Goal: Information Seeking & Learning: Learn about a topic

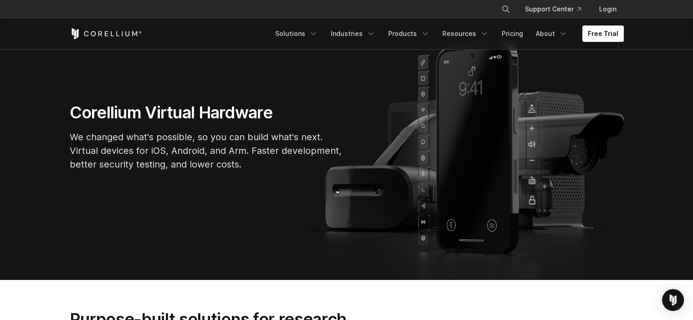
scroll to position [68, 0]
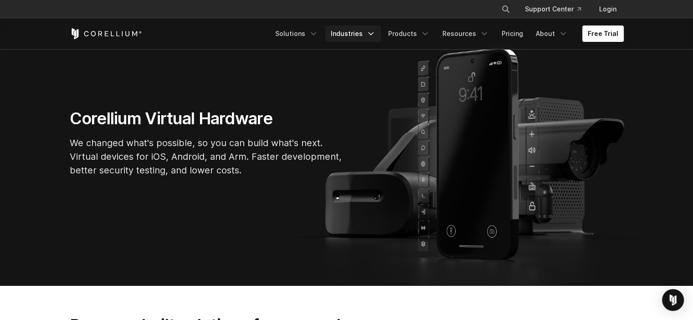
click at [375, 32] on icon "Navigation Menu" at bounding box center [370, 33] width 9 height 9
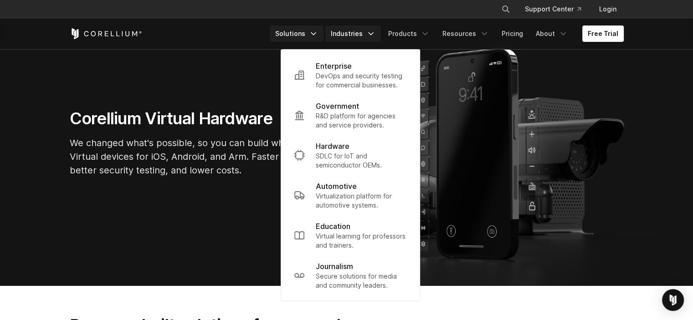
click at [318, 32] on icon "Navigation Menu" at bounding box center [313, 33] width 9 height 9
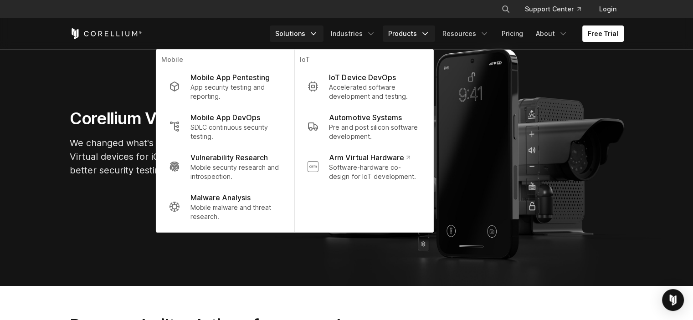
click at [429, 35] on icon "Navigation Menu" at bounding box center [424, 33] width 9 height 9
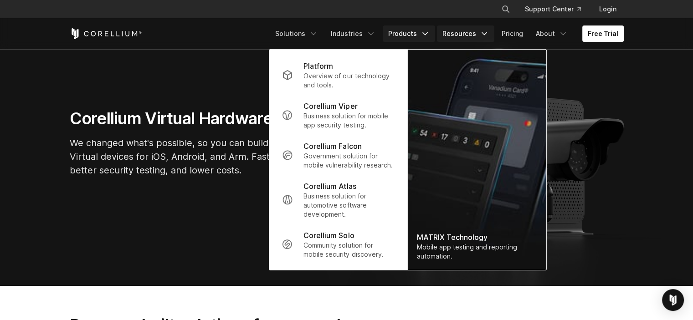
click at [492, 35] on link "Resources" at bounding box center [465, 33] width 57 height 16
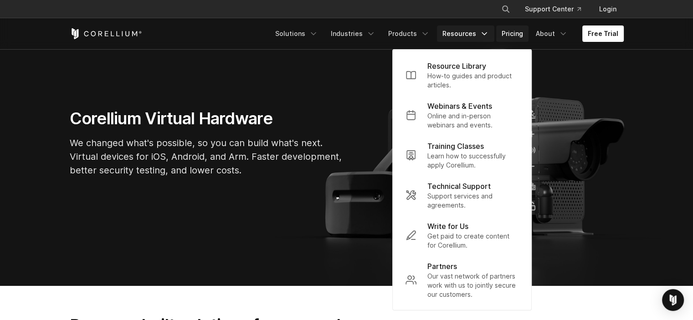
click at [525, 38] on link "Pricing" at bounding box center [512, 33] width 32 height 16
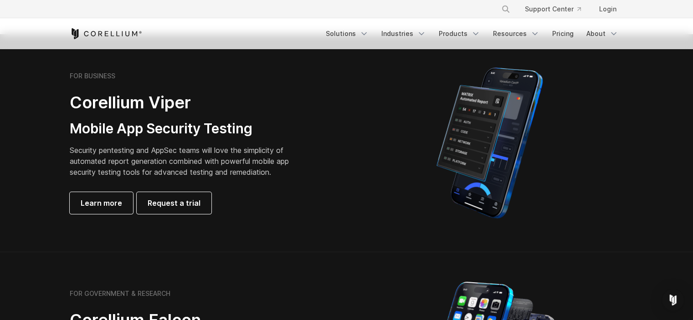
scroll to position [204, 0]
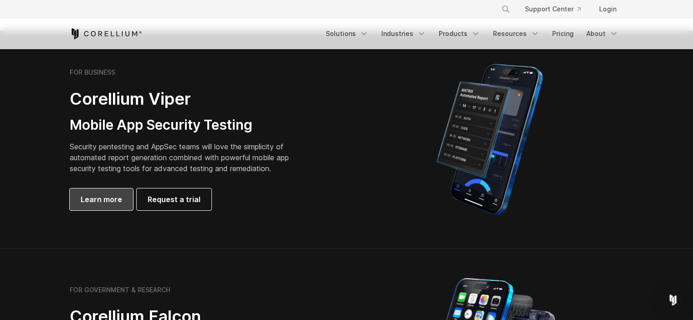
click at [107, 196] on span "Learn more" at bounding box center [101, 199] width 41 height 11
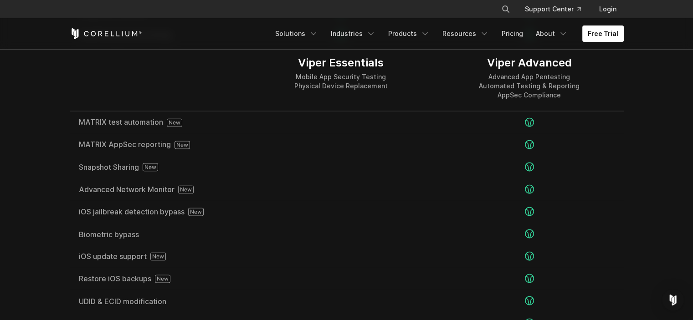
scroll to position [1563, 0]
